Goal: Transaction & Acquisition: Purchase product/service

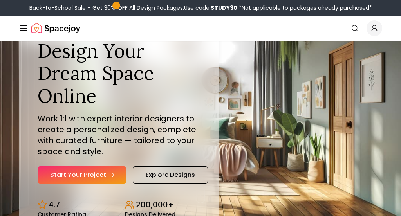
click at [103, 173] on link "Start Your Project" at bounding box center [82, 175] width 89 height 17
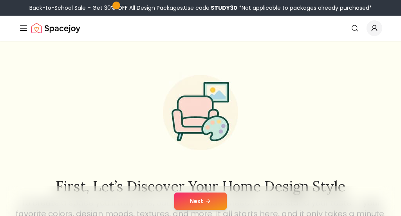
scroll to position [89, 0]
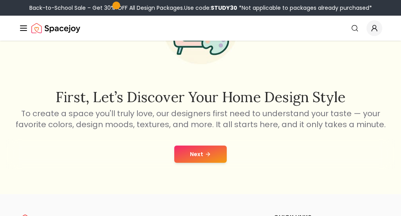
click at [207, 153] on icon at bounding box center [208, 154] width 6 height 6
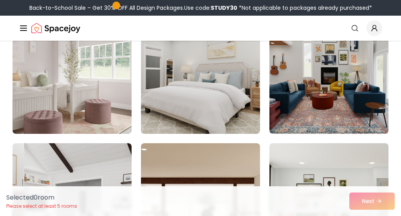
scroll to position [54, 0]
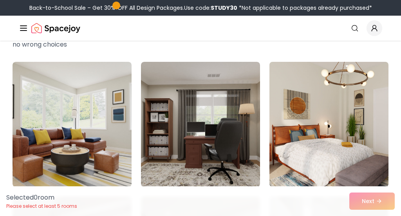
click at [341, 135] on img at bounding box center [329, 125] width 125 height 132
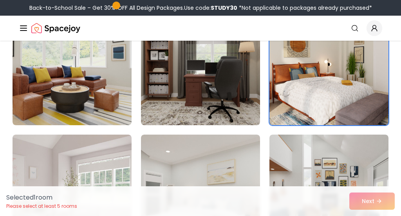
scroll to position [243, 0]
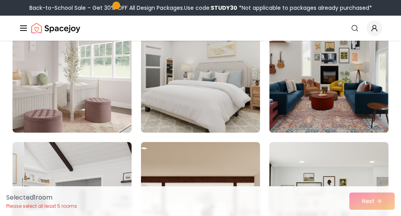
click at [347, 122] on img at bounding box center [329, 70] width 125 height 132
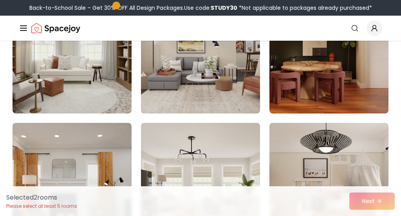
scroll to position [480, 0]
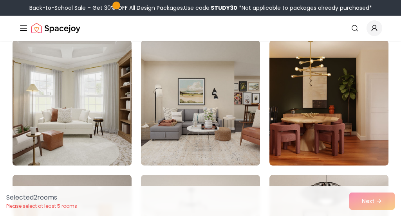
click at [89, 104] on img at bounding box center [71, 103] width 125 height 132
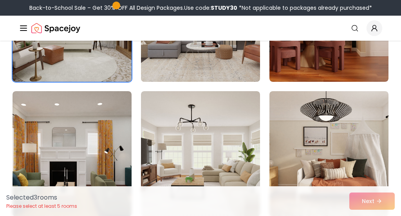
scroll to position [650, 0]
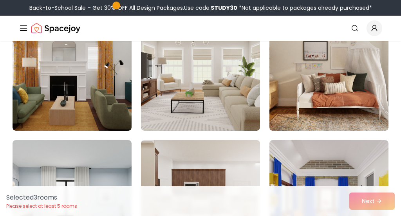
click at [177, 115] on img at bounding box center [200, 67] width 119 height 125
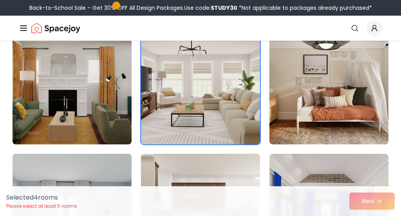
click at [97, 105] on img at bounding box center [71, 82] width 125 height 132
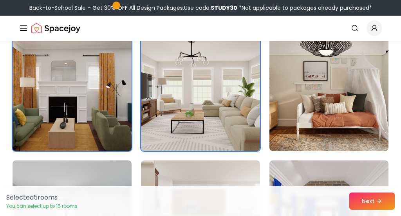
click at [96, 105] on img at bounding box center [71, 89] width 125 height 132
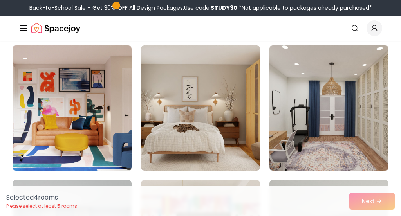
scroll to position [1015, 0]
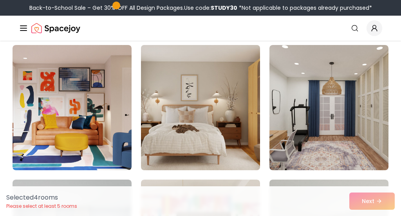
click at [211, 133] on img at bounding box center [200, 108] width 125 height 132
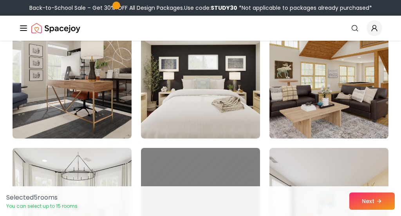
scroll to position [1720, 0]
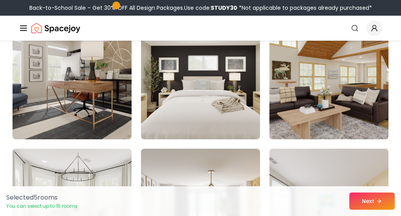
click at [334, 82] on img at bounding box center [329, 77] width 125 height 132
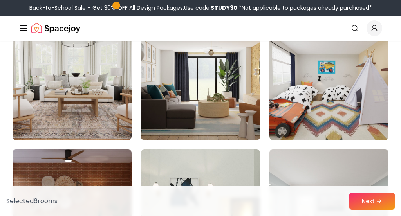
scroll to position [1855, 0]
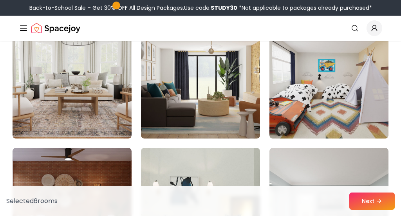
click at [207, 100] on img at bounding box center [200, 75] width 119 height 125
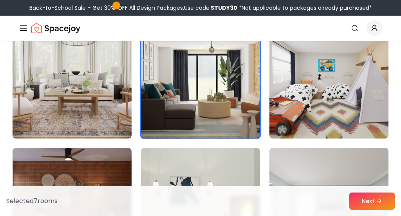
click at [204, 100] on img at bounding box center [200, 76] width 125 height 132
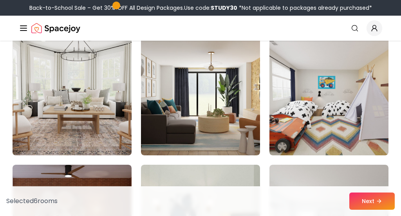
click at [129, 102] on img at bounding box center [71, 93] width 125 height 132
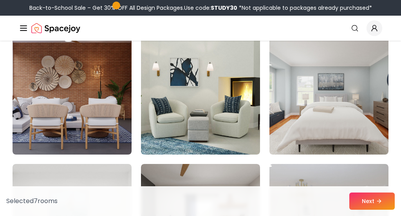
scroll to position [2024, 0]
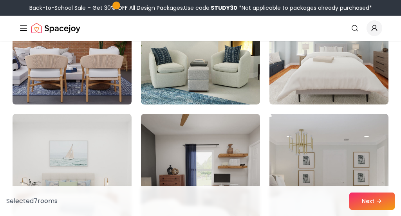
click at [116, 90] on img at bounding box center [71, 42] width 125 height 132
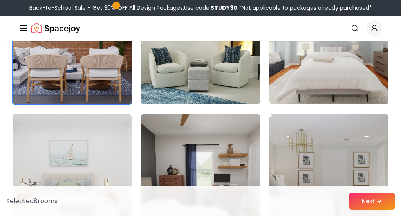
click at [116, 90] on img at bounding box center [71, 42] width 125 height 132
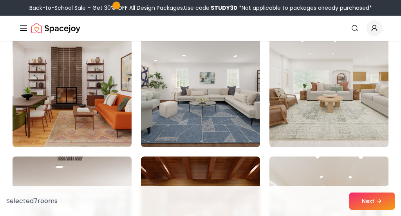
scroll to position [2241, 0]
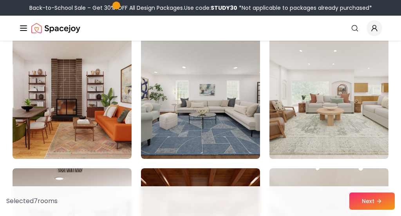
click at [343, 99] on img at bounding box center [329, 97] width 125 height 132
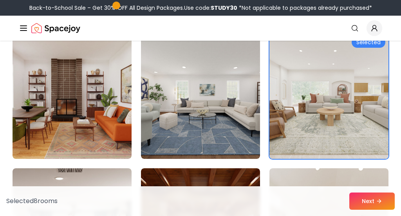
scroll to position [2395, 0]
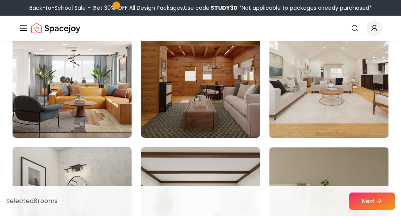
click at [326, 98] on img at bounding box center [329, 75] width 125 height 132
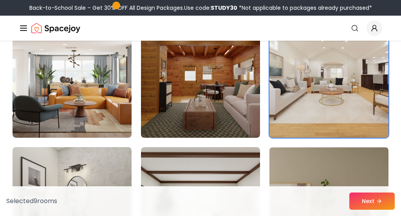
click at [326, 98] on img at bounding box center [329, 75] width 125 height 132
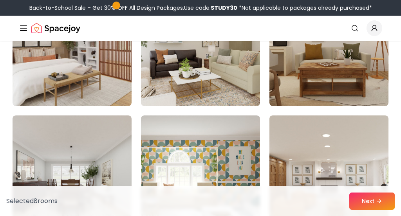
scroll to position [2776, 0]
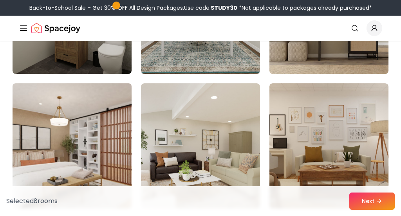
click at [102, 126] on img at bounding box center [71, 146] width 125 height 132
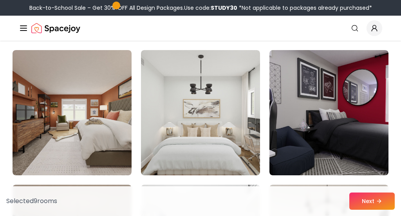
scroll to position [3053, 0]
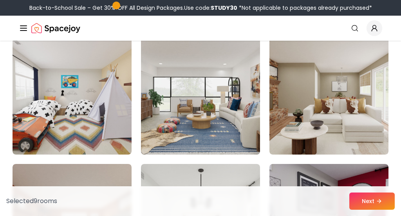
click at [218, 111] on img at bounding box center [200, 92] width 125 height 132
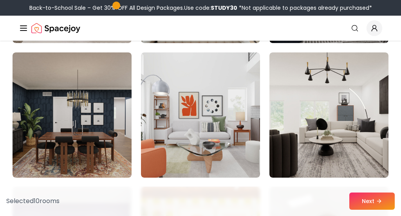
scroll to position [3313, 0]
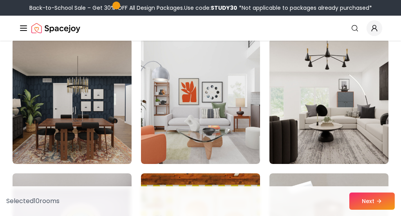
click at [218, 111] on img at bounding box center [200, 101] width 119 height 125
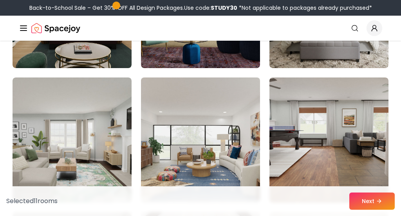
scroll to position [3719, 0]
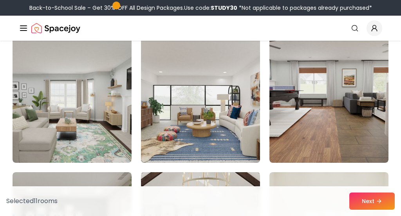
click at [191, 141] on img at bounding box center [200, 100] width 125 height 132
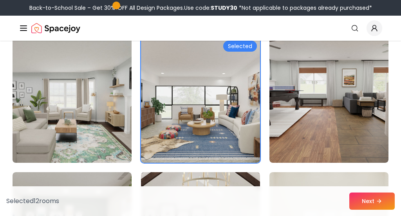
click at [94, 140] on img at bounding box center [71, 100] width 125 height 132
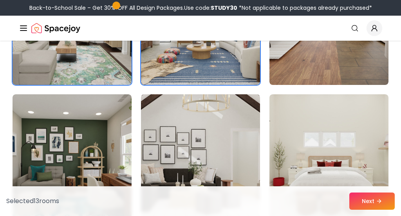
scroll to position [3875, 0]
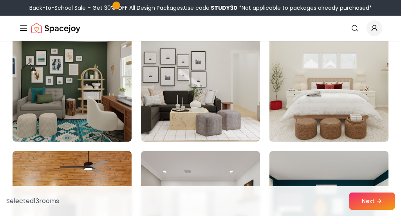
click at [319, 101] on img at bounding box center [329, 79] width 125 height 132
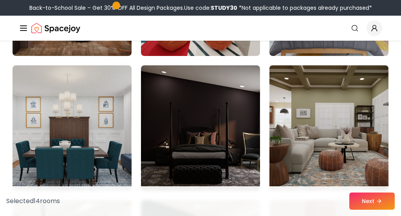
scroll to position [4138, 0]
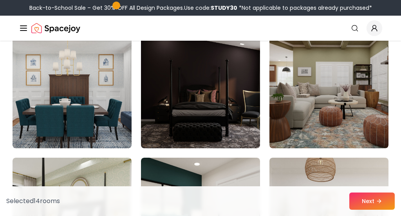
click at [357, 210] on div "Selected 14 room s Next" at bounding box center [200, 202] width 401 height 30
click at [361, 204] on button "Next" at bounding box center [372, 201] width 45 height 17
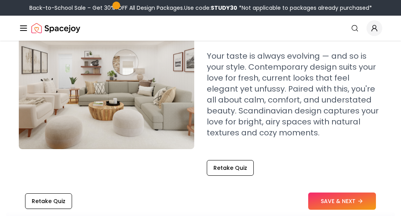
scroll to position [122, 0]
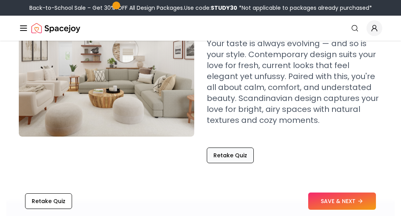
click at [236, 158] on button "Retake Quiz" at bounding box center [230, 156] width 47 height 16
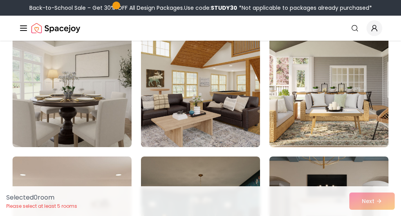
scroll to position [355, 0]
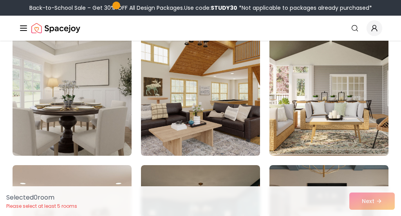
click at [194, 76] on img at bounding box center [200, 93] width 125 height 132
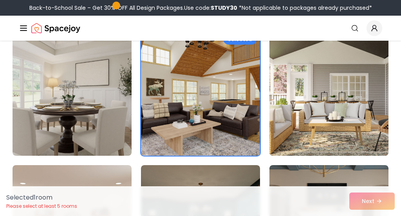
click at [290, 86] on img at bounding box center [329, 93] width 125 height 132
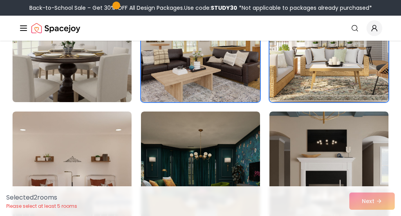
scroll to position [433, 0]
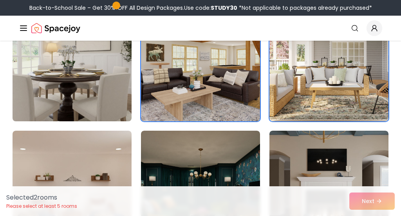
click at [89, 54] on img at bounding box center [71, 59] width 125 height 132
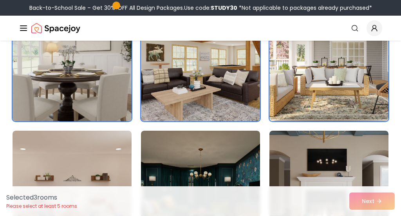
scroll to position [507, 0]
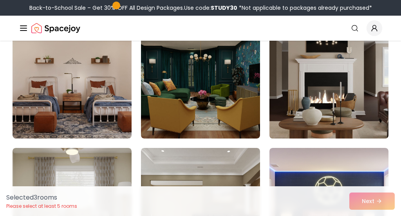
click at [294, 87] on img at bounding box center [329, 76] width 125 height 132
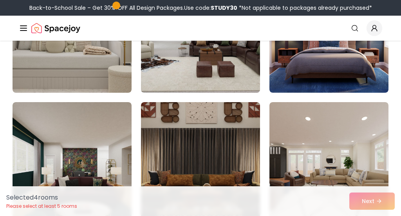
scroll to position [756, 0]
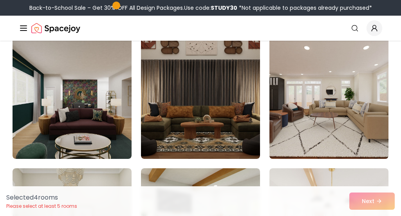
click at [293, 96] on img at bounding box center [329, 97] width 125 height 132
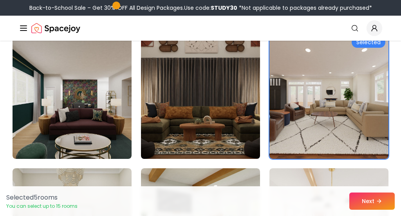
scroll to position [892, 0]
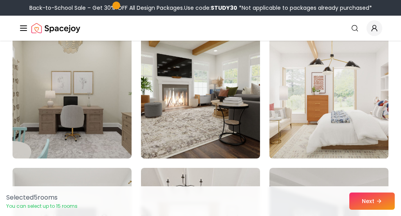
click at [330, 97] on img at bounding box center [329, 96] width 125 height 132
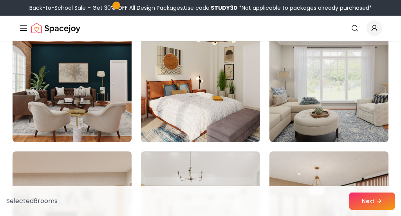
scroll to position [1164, 0]
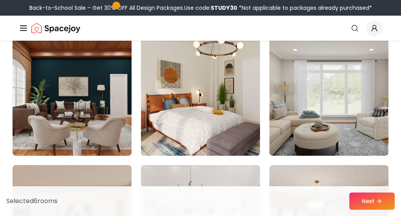
click at [240, 105] on img at bounding box center [200, 93] width 119 height 125
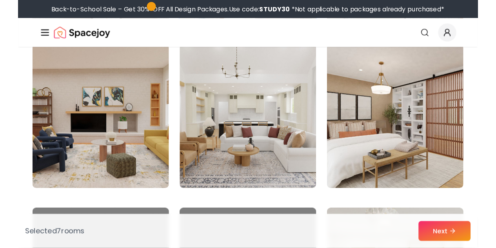
scroll to position [1293, 0]
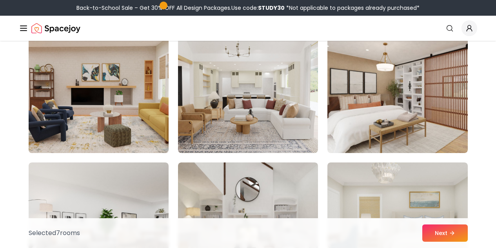
click at [134, 100] on img at bounding box center [98, 90] width 147 height 132
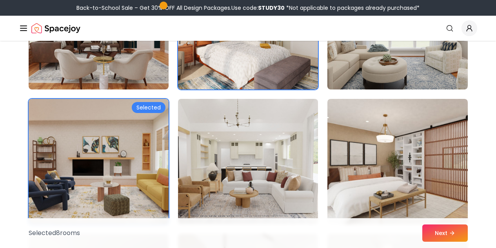
scroll to position [1266, 0]
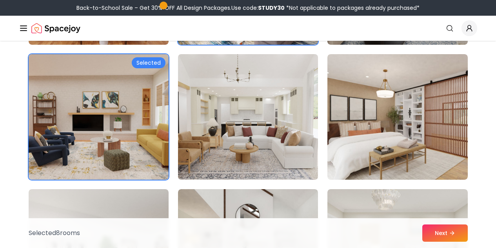
click at [266, 151] on img at bounding box center [247, 117] width 147 height 132
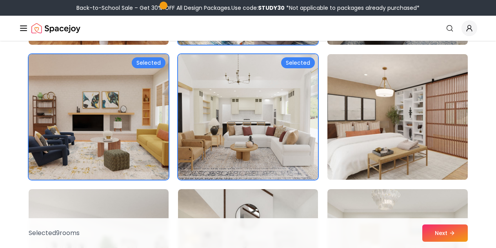
click at [401, 138] on img at bounding box center [397, 117] width 147 height 132
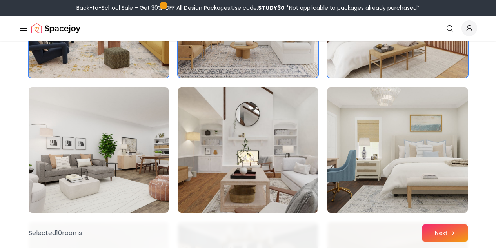
scroll to position [1407, 0]
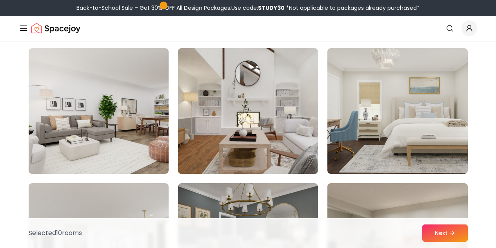
click at [229, 150] on img at bounding box center [247, 111] width 147 height 132
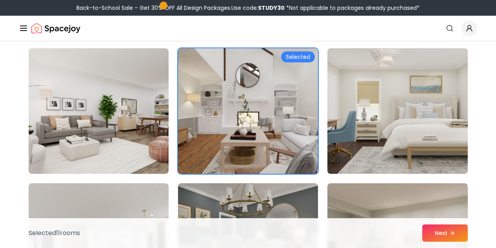
click at [370, 130] on img at bounding box center [397, 111] width 147 height 132
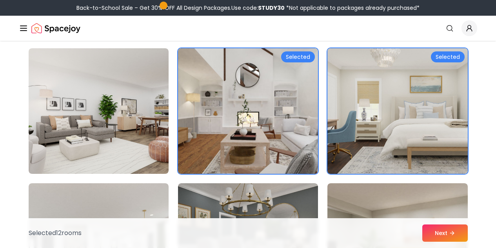
click at [368, 134] on img at bounding box center [397, 111] width 147 height 132
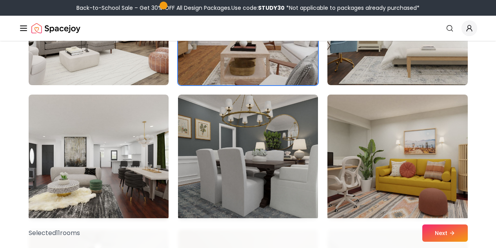
scroll to position [1563, 0]
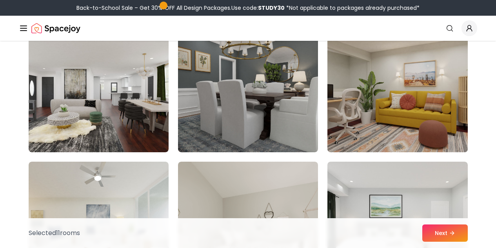
click at [399, 127] on img at bounding box center [397, 90] width 147 height 132
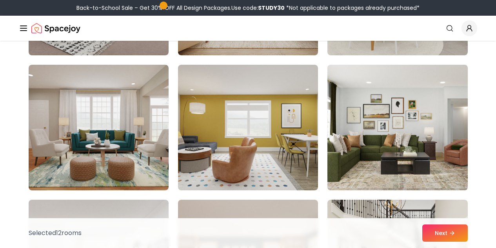
scroll to position [2209, 0]
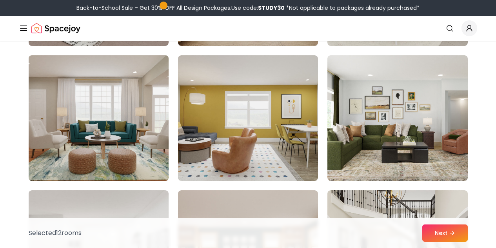
click at [108, 148] on img at bounding box center [98, 118] width 147 height 132
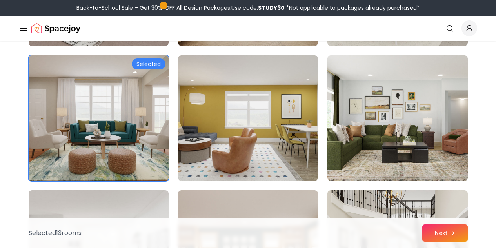
click at [118, 143] on img at bounding box center [98, 118] width 147 height 132
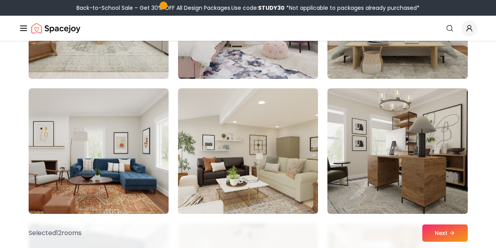
scroll to position [3189, 0]
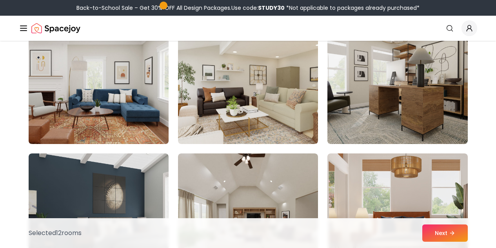
click at [123, 100] on img at bounding box center [98, 81] width 147 height 132
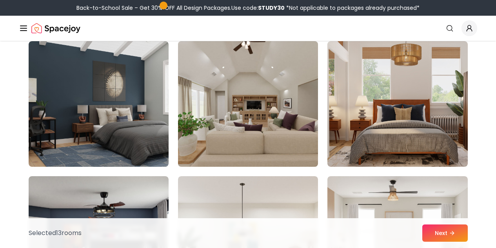
scroll to position [3263, 0]
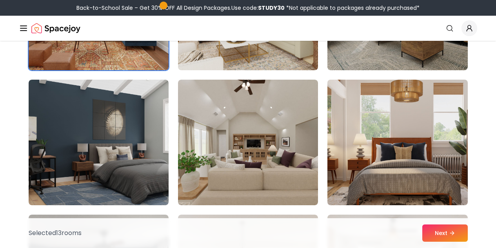
click at [401, 131] on img at bounding box center [397, 142] width 147 height 132
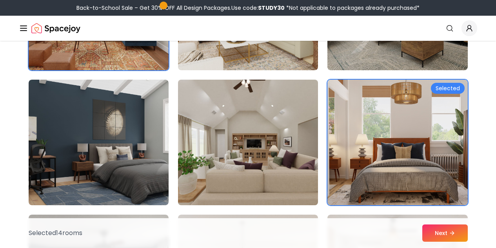
click at [267, 138] on img at bounding box center [247, 142] width 147 height 132
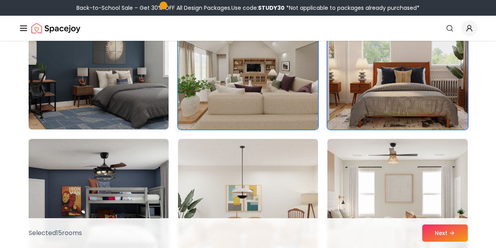
scroll to position [3416, 0]
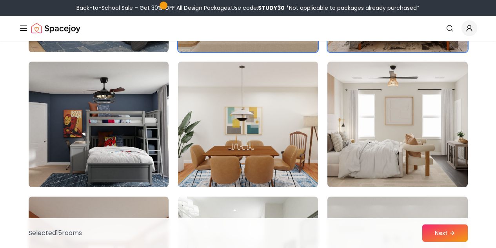
click at [248, 136] on img at bounding box center [247, 124] width 147 height 132
click at [282, 125] on img at bounding box center [247, 124] width 147 height 132
click at [275, 117] on img at bounding box center [247, 124] width 147 height 132
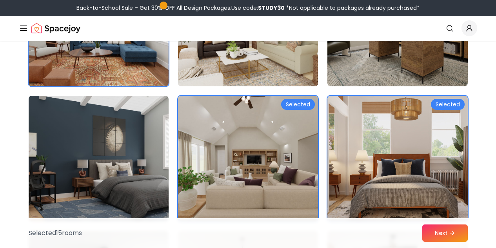
click at [274, 120] on img at bounding box center [247, 158] width 147 height 132
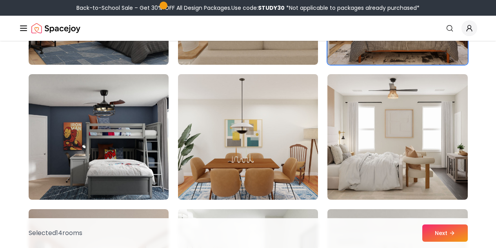
click at [279, 135] on img at bounding box center [247, 137] width 147 height 132
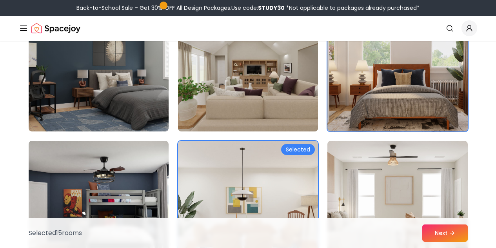
scroll to position [3327, 0]
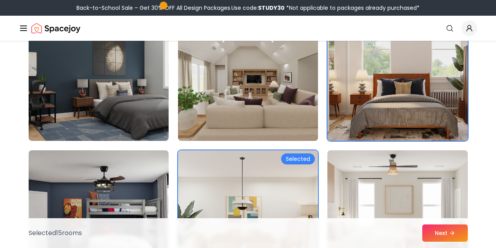
click at [286, 129] on img at bounding box center [247, 78] width 147 height 132
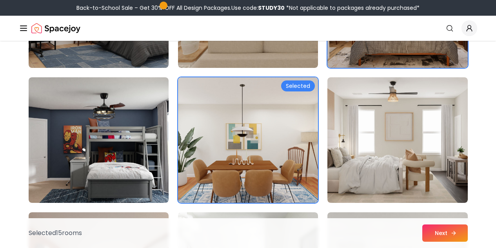
click at [401, 216] on button "Next" at bounding box center [444, 232] width 45 height 17
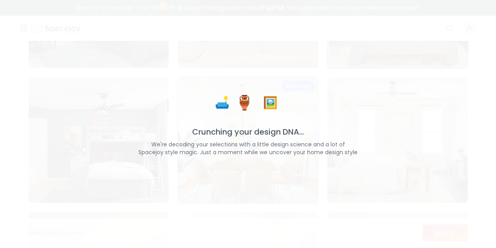
scroll to position [3400, 0]
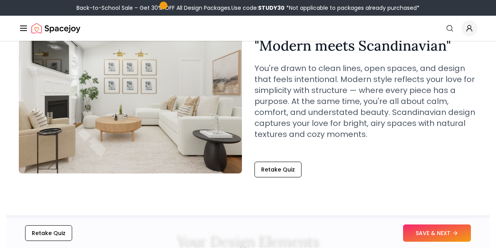
scroll to position [63, 0]
click at [426, 231] on button "SAVE & NEXT" at bounding box center [437, 232] width 68 height 17
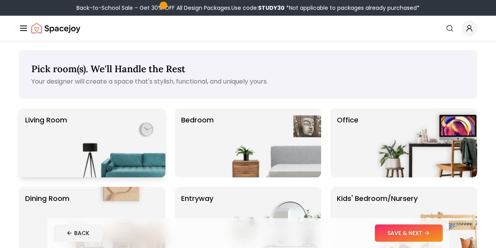
click at [157, 154] on img at bounding box center [115, 142] width 100 height 69
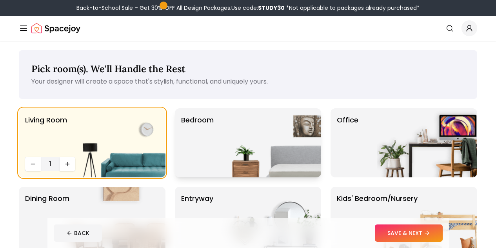
click at [222, 155] on img at bounding box center [271, 142] width 100 height 69
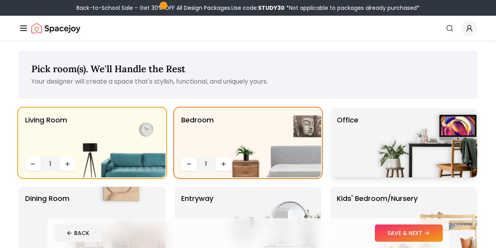
click at [392, 146] on img at bounding box center [427, 142] width 100 height 69
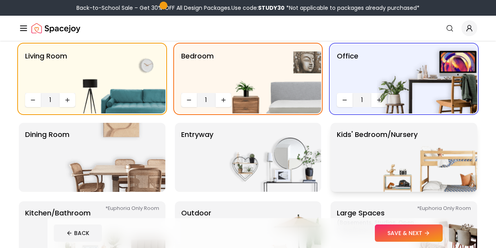
scroll to position [73, 0]
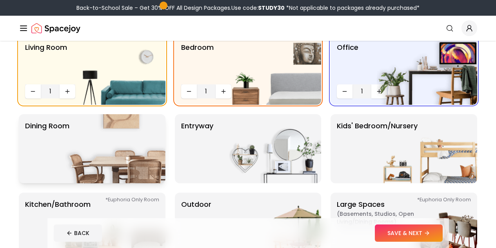
click at [140, 143] on img at bounding box center [115, 148] width 100 height 69
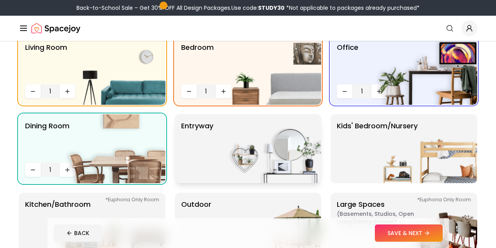
click at [227, 142] on img at bounding box center [271, 148] width 100 height 69
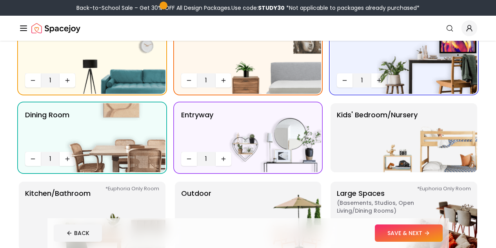
scroll to position [212, 0]
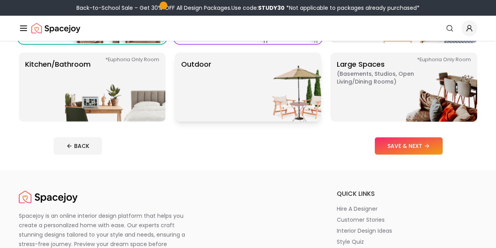
click at [273, 102] on img at bounding box center [271, 87] width 100 height 69
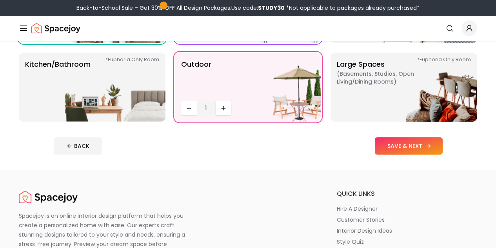
click at [425, 143] on button "SAVE & NEXT" at bounding box center [409, 145] width 68 height 17
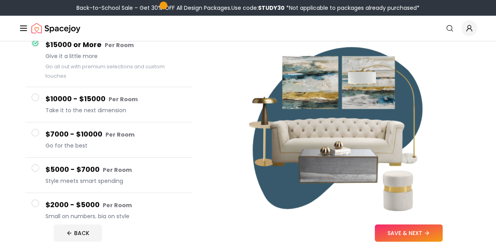
scroll to position [131, 0]
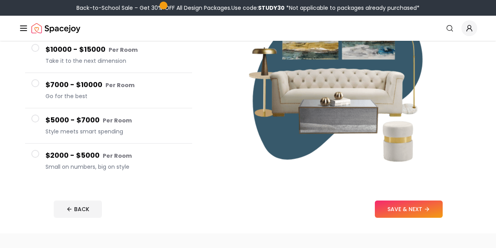
click at [125, 163] on span "Small on numbers, big on style" at bounding box center [115, 167] width 140 height 8
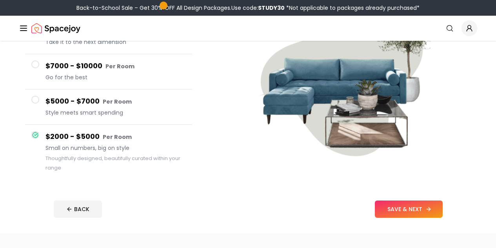
click at [439, 209] on button "SAVE & NEXT" at bounding box center [409, 208] width 68 height 17
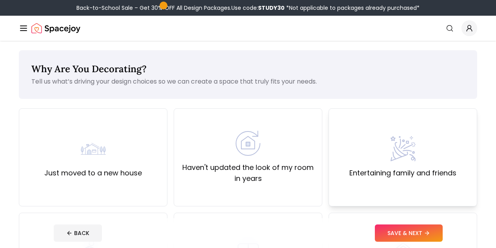
click at [351, 155] on div "Entertaining family and friends" at bounding box center [402, 157] width 107 height 42
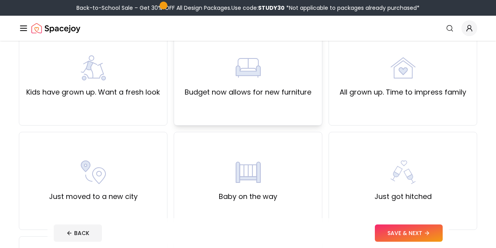
scroll to position [313, 0]
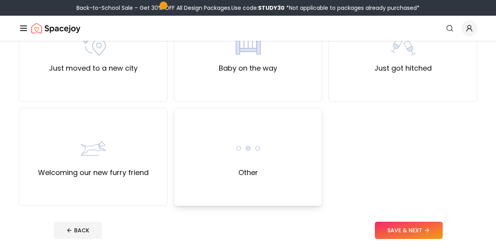
click at [312, 153] on div "Other" at bounding box center [248, 157] width 149 height 98
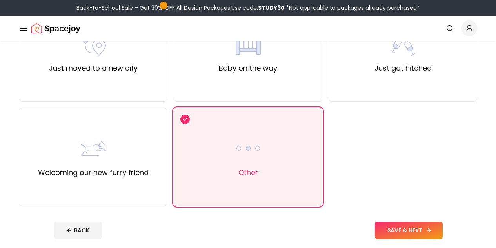
click at [429, 227] on button "SAVE & NEXT" at bounding box center [409, 229] width 68 height 17
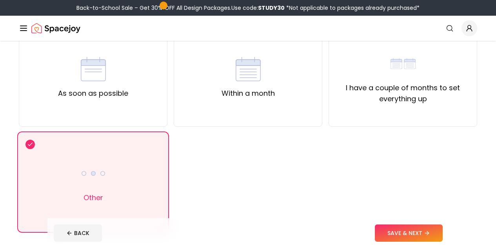
scroll to position [123, 0]
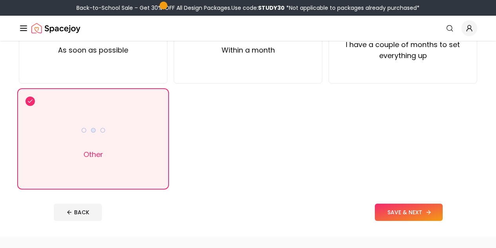
click at [429, 209] on button "SAVE & NEXT" at bounding box center [409, 211] width 68 height 17
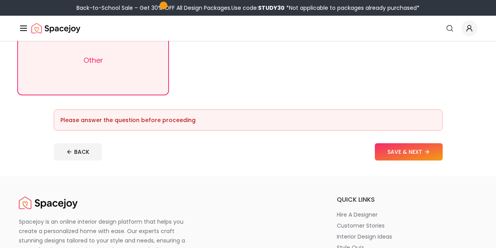
scroll to position [248, 0]
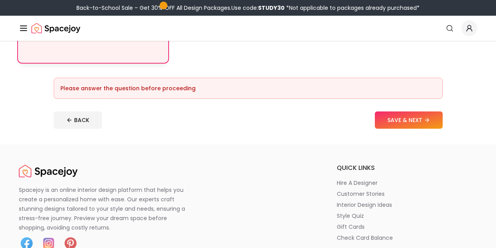
drag, startPoint x: 116, startPoint y: 63, endPoint x: 121, endPoint y: 58, distance: 6.7
click at [121, 57] on div "Other" at bounding box center [93, 13] width 149 height 98
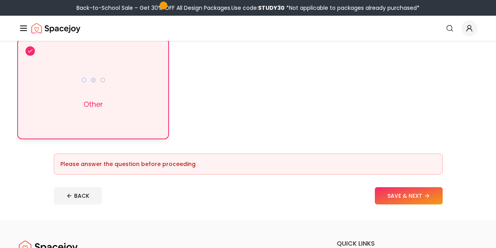
click at [136, 107] on div "Other" at bounding box center [93, 89] width 149 height 98
click at [132, 110] on div "Other" at bounding box center [93, 89] width 149 height 98
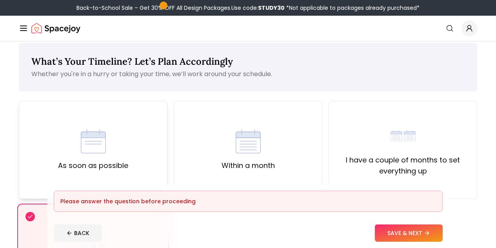
click at [158, 125] on div "As soon as possible" at bounding box center [93, 150] width 149 height 98
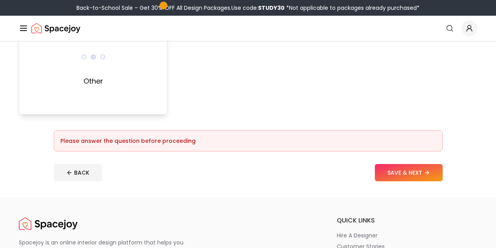
scroll to position [181, 0]
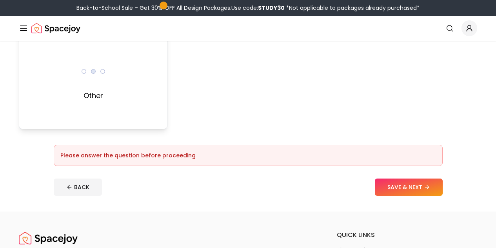
click at [140, 112] on div "Other" at bounding box center [93, 80] width 149 height 98
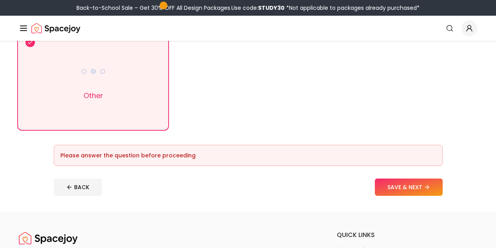
click at [430, 183] on button "SAVE & NEXT" at bounding box center [409, 186] width 68 height 17
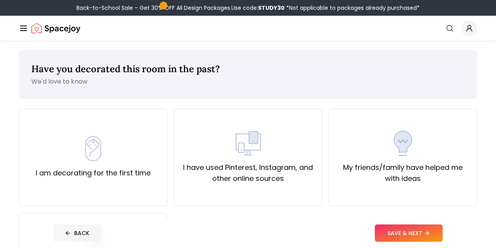
click at [68, 235] on button "BACK" at bounding box center [78, 232] width 48 height 17
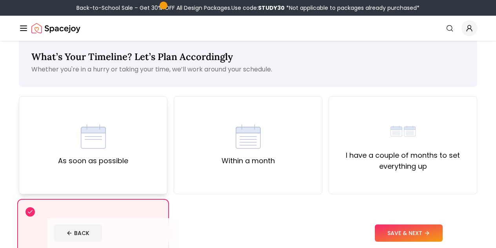
scroll to position [11, 0]
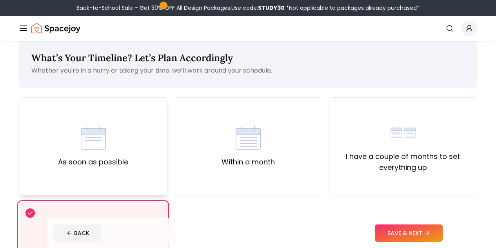
click at [132, 136] on div "As soon as possible" at bounding box center [93, 146] width 149 height 98
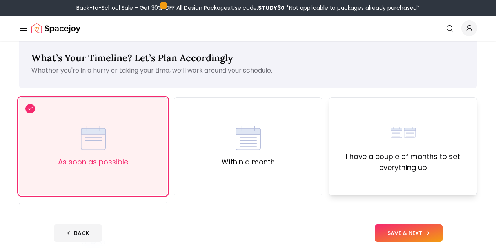
click at [422, 163] on label "I have a couple of months to set everything up" at bounding box center [402, 162] width 135 height 22
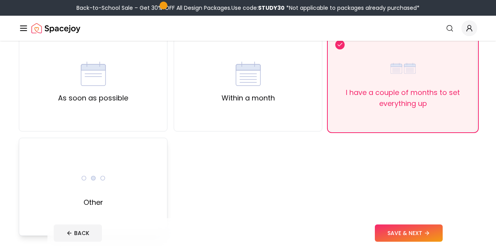
scroll to position [75, 0]
click at [99, 192] on div "Other" at bounding box center [93, 186] width 25 height 42
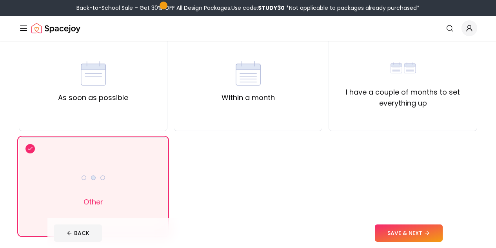
click at [478, 239] on div "What’s Your Timeline? Let’s Plan Accordingly Whether you're in a hurry or takin…" at bounding box center [248, 125] width 496 height 318
click at [430, 235] on icon at bounding box center [427, 233] width 6 height 6
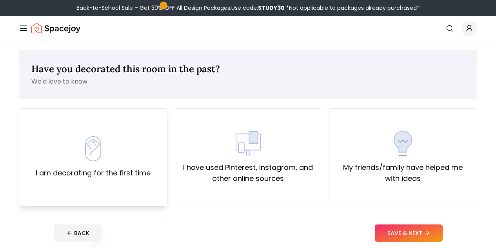
click at [102, 174] on label "I am decorating for the first time" at bounding box center [93, 172] width 115 height 11
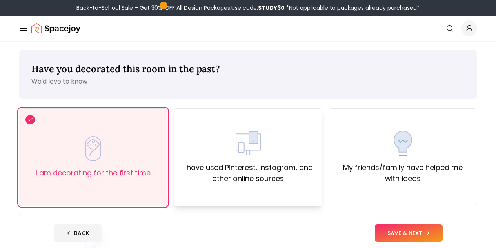
click at [242, 171] on label "I have used Pinterest, Instagram, and other online sources" at bounding box center [247, 173] width 135 height 22
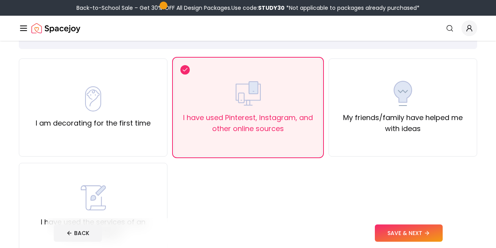
scroll to position [79, 0]
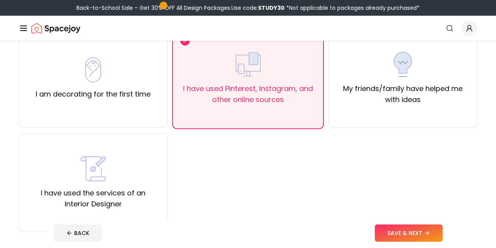
click at [423, 226] on button "SAVE & NEXT" at bounding box center [409, 232] width 68 height 17
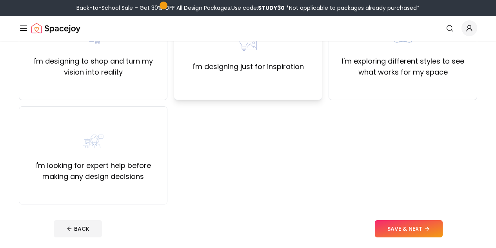
scroll to position [65, 0]
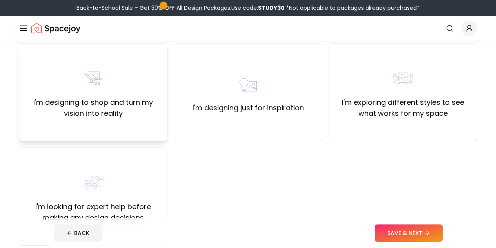
click at [122, 97] on label "I'm designing to shop and turn my vision into reality" at bounding box center [92, 108] width 135 height 22
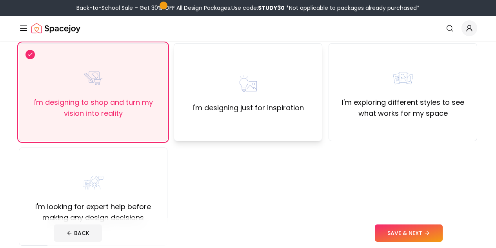
click at [227, 101] on div "I'm designing just for inspiration" at bounding box center [247, 92] width 111 height 42
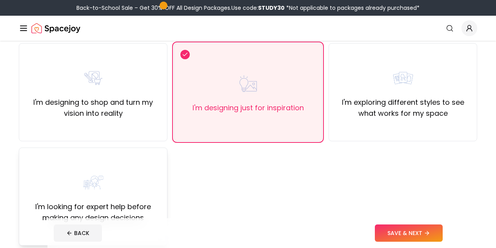
click at [136, 172] on div "I'm looking for expert help before making any design decisions" at bounding box center [92, 196] width 135 height 53
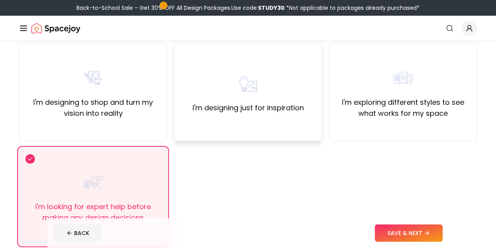
click at [292, 127] on div "I'm designing just for inspiration" at bounding box center [248, 92] width 149 height 98
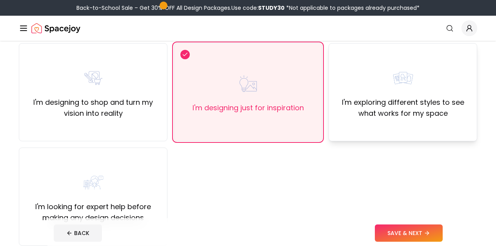
click at [395, 126] on div "I'm exploring different styles to see what works for my space" at bounding box center [402, 92] width 149 height 98
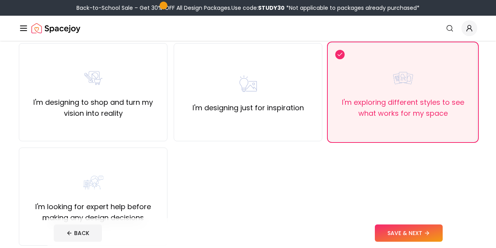
click at [421, 230] on button "SAVE & NEXT" at bounding box center [409, 232] width 68 height 17
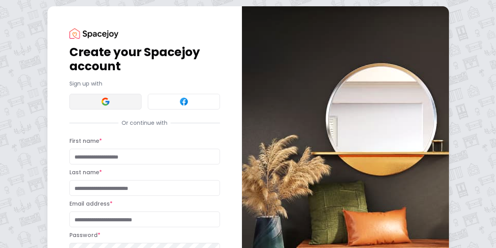
click at [83, 105] on button at bounding box center [105, 102] width 72 height 16
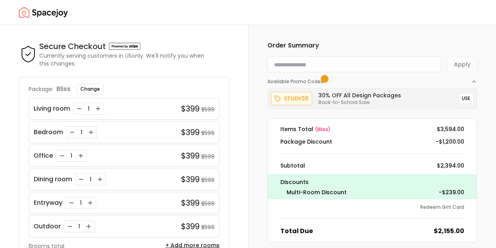
click at [56, 7] on img "Spacejoy" at bounding box center [43, 13] width 49 height 16
